Goal: Task Accomplishment & Management: Manage account settings

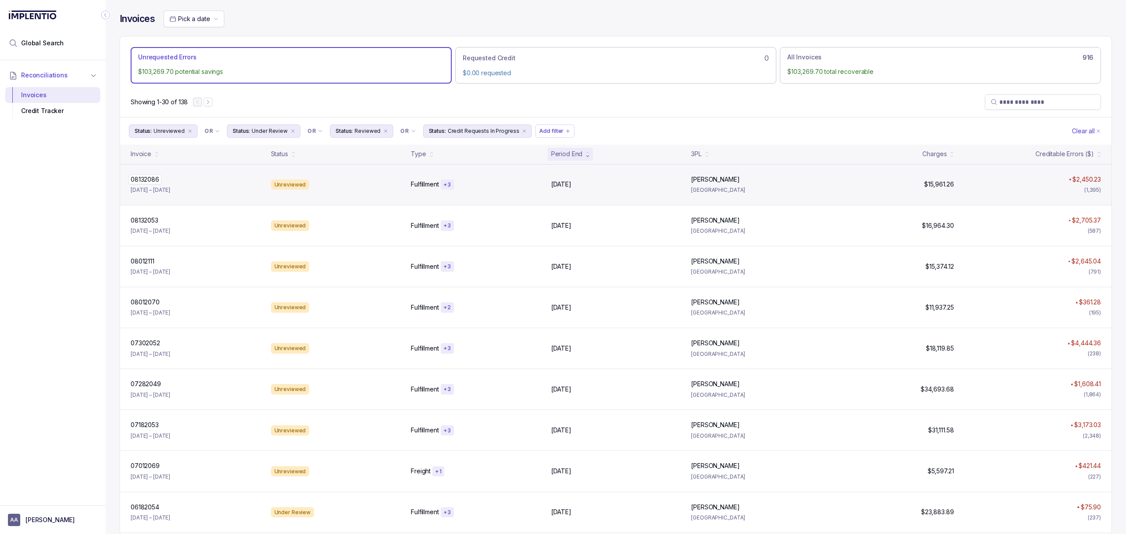
click at [151, 176] on p "08132086" at bounding box center [144, 180] width 33 height 10
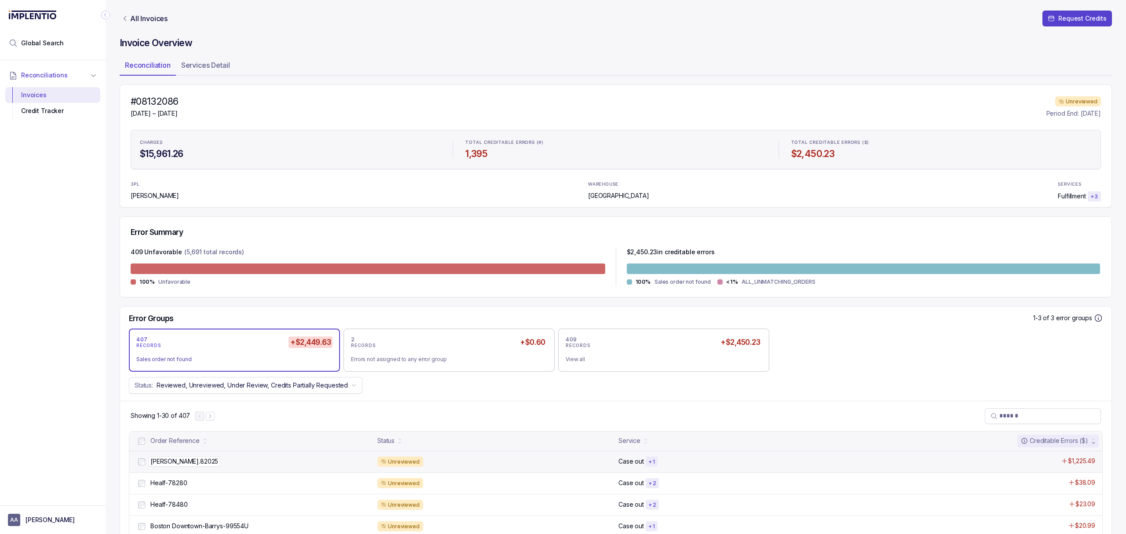
click at [178, 463] on p "[PERSON_NAME].82025" at bounding box center [184, 462] width 72 height 10
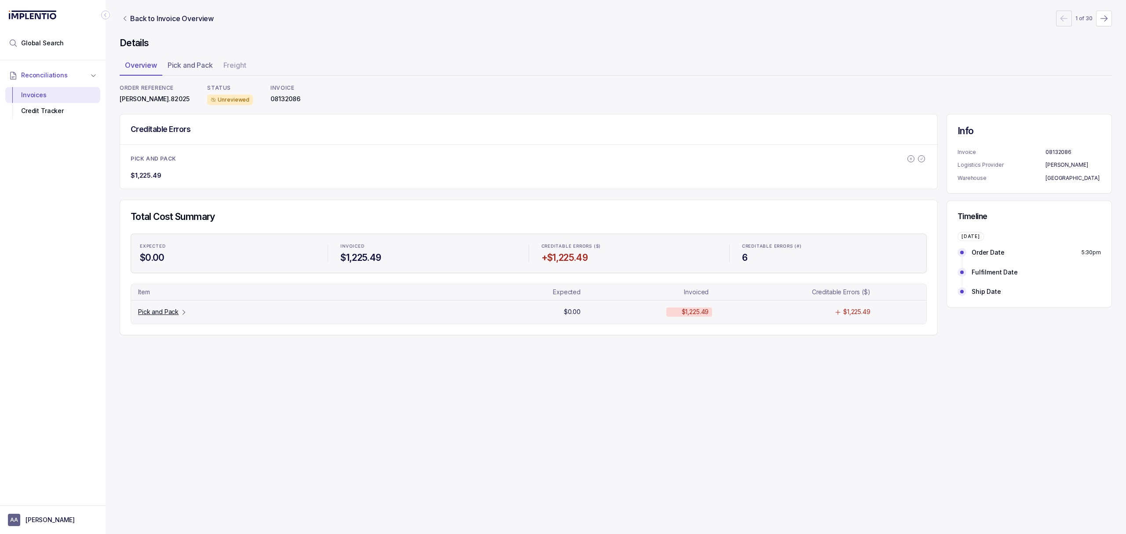
click at [171, 315] on p "Pick and Pack" at bounding box center [158, 312] width 40 height 9
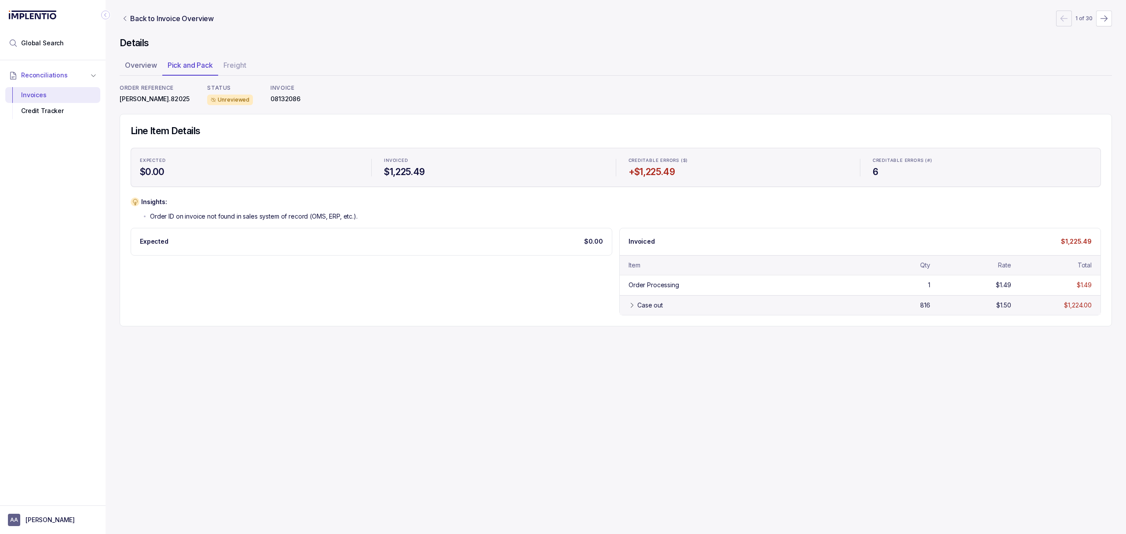
click at [647, 309] on div "Case out" at bounding box center [651, 305] width 26 height 9
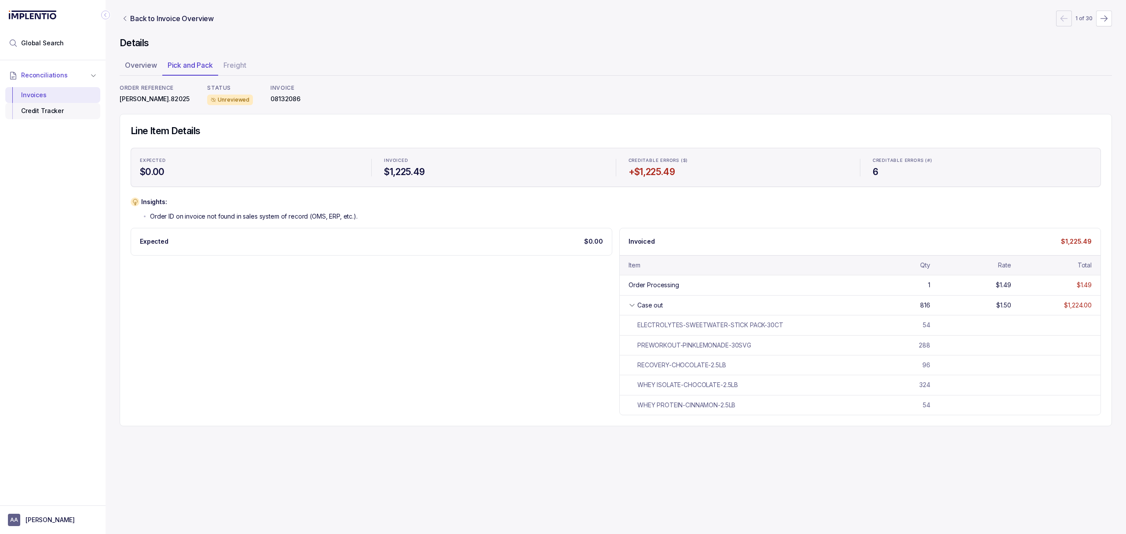
click at [25, 115] on div "Credit Tracker" at bounding box center [52, 111] width 81 height 16
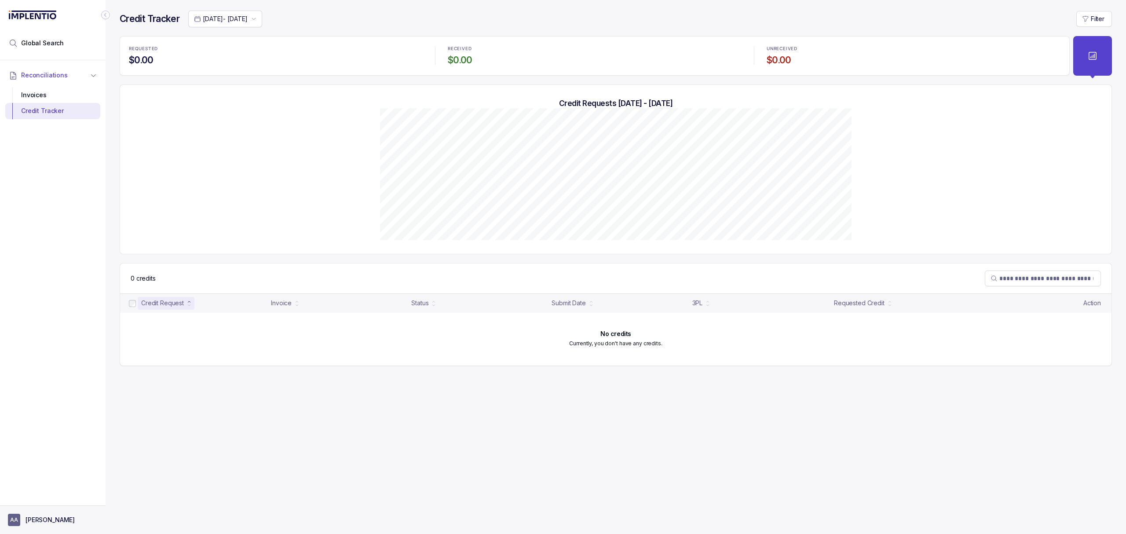
click at [46, 516] on p "[PERSON_NAME]" at bounding box center [50, 520] width 49 height 9
click at [48, 503] on p "Logout" at bounding box center [58, 500] width 73 height 9
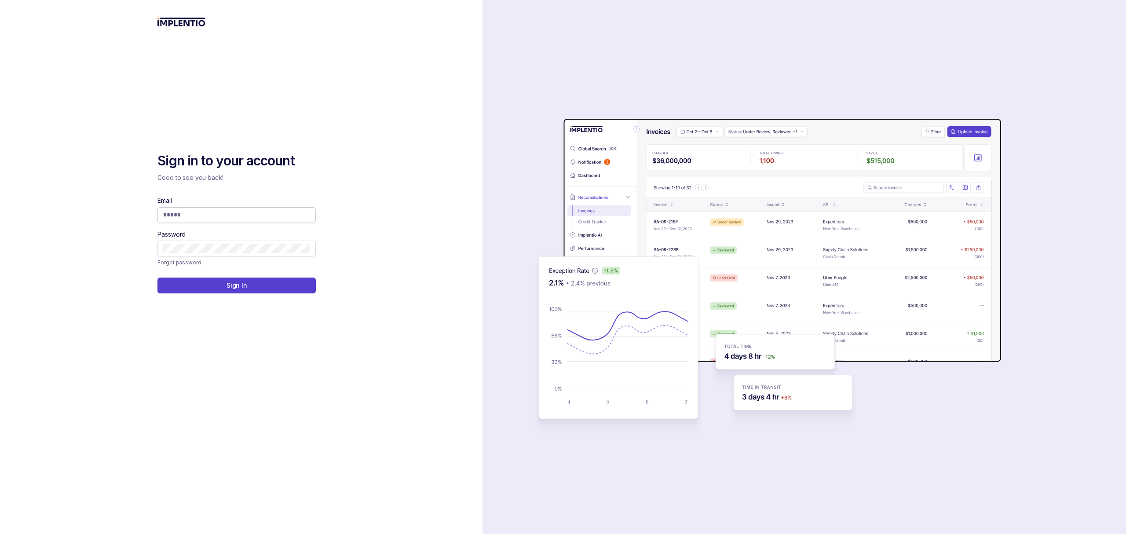
click at [203, 215] on input "Email" at bounding box center [236, 214] width 147 height 9
click at [244, 212] on input "***" at bounding box center [233, 214] width 140 height 9
type input "*"
click at [321, 175] on div "Sign in to your account Good to see you back! Email Password Forgot password Si…" at bounding box center [241, 222] width 167 height 141
click at [224, 215] on input "Email" at bounding box center [236, 214] width 147 height 9
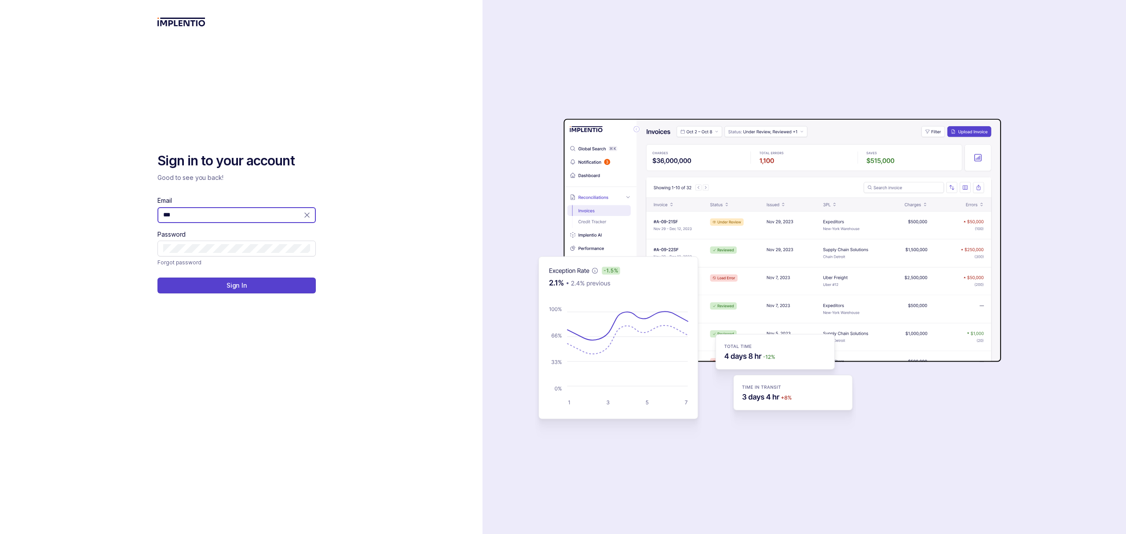
type input "**********"
